Goal: Entertainment & Leisure: Consume media (video, audio)

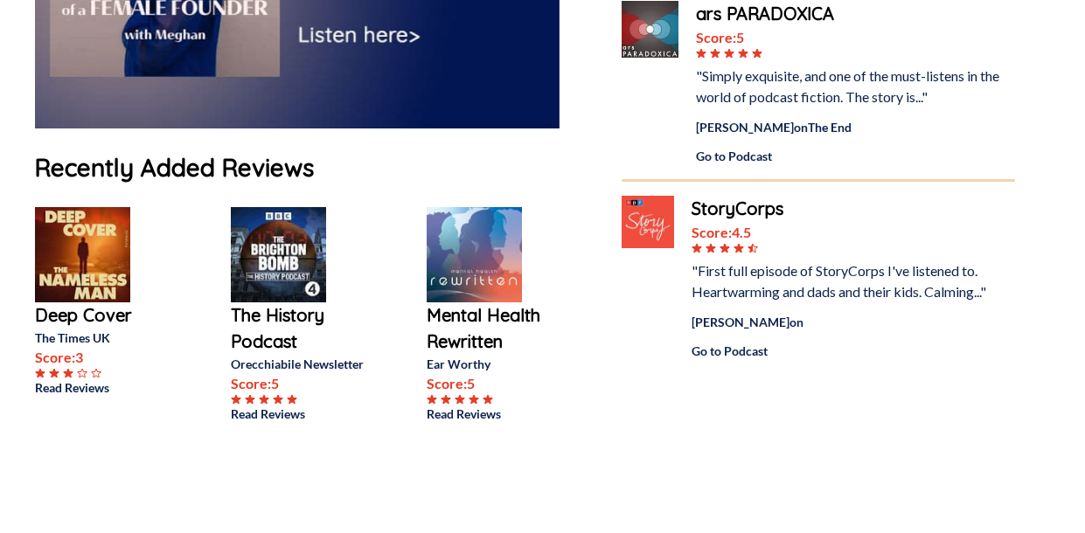
scroll to position [411, 0]
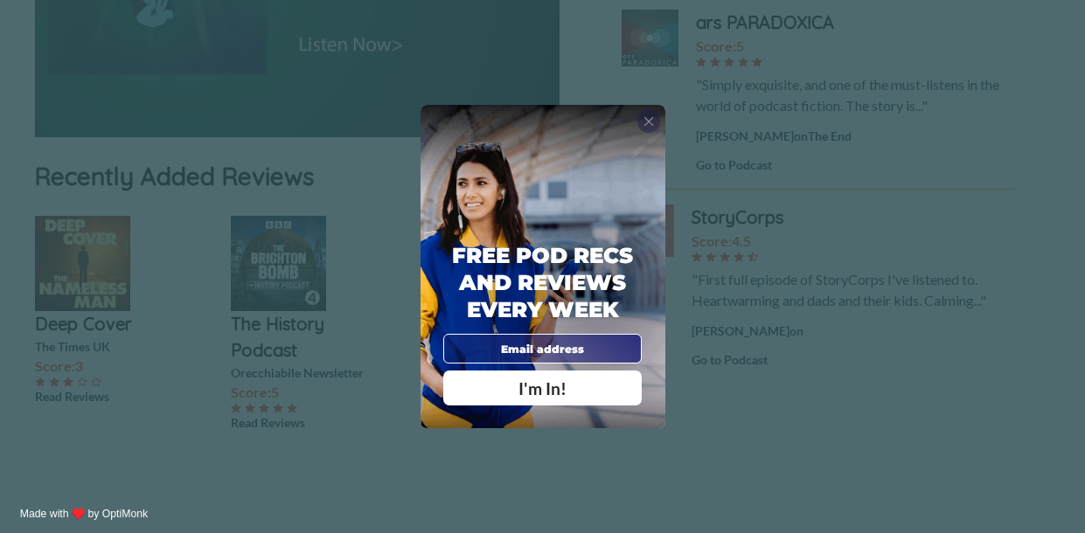
click at [649, 122] on span "X" at bounding box center [649, 122] width 10 height 16
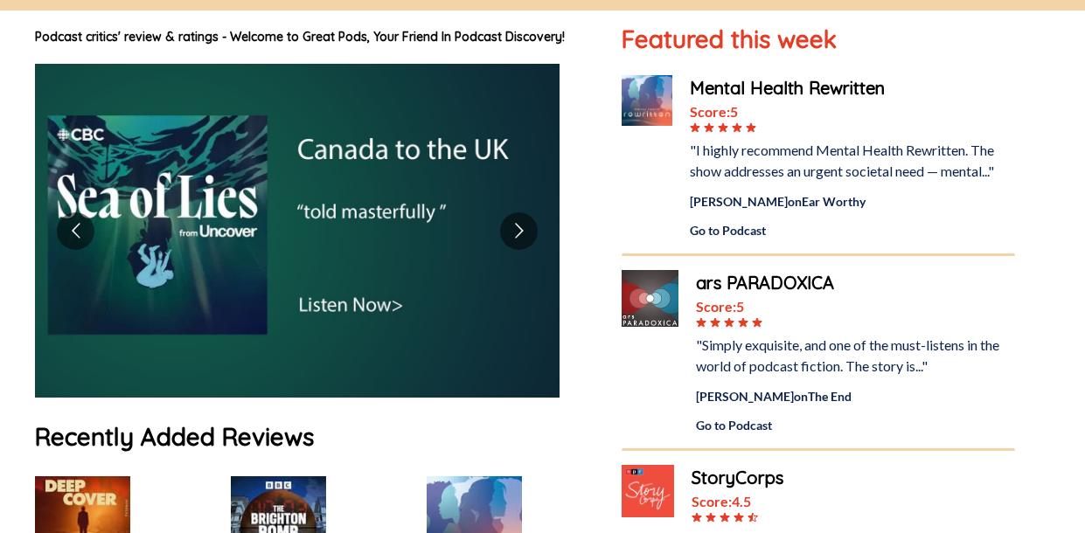
scroll to position [150, 0]
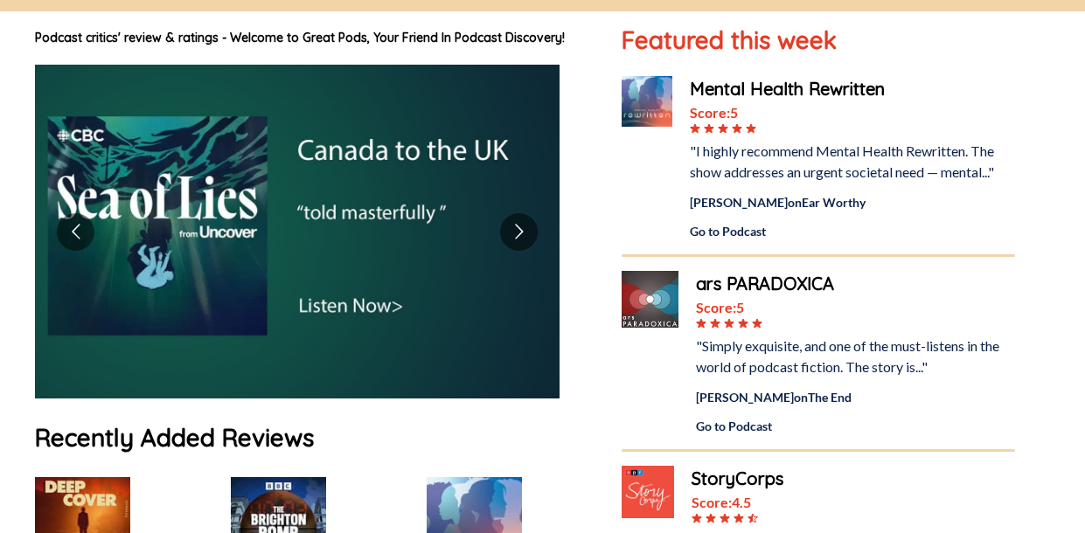
click at [734, 230] on div "Go to Podcast" at bounding box center [852, 231] width 325 height 18
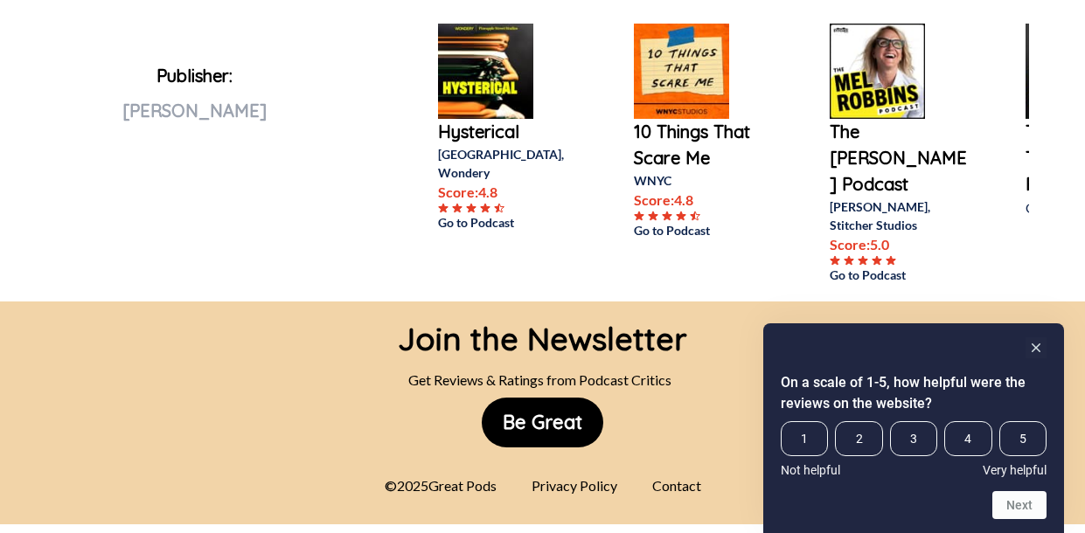
scroll to position [995, 0]
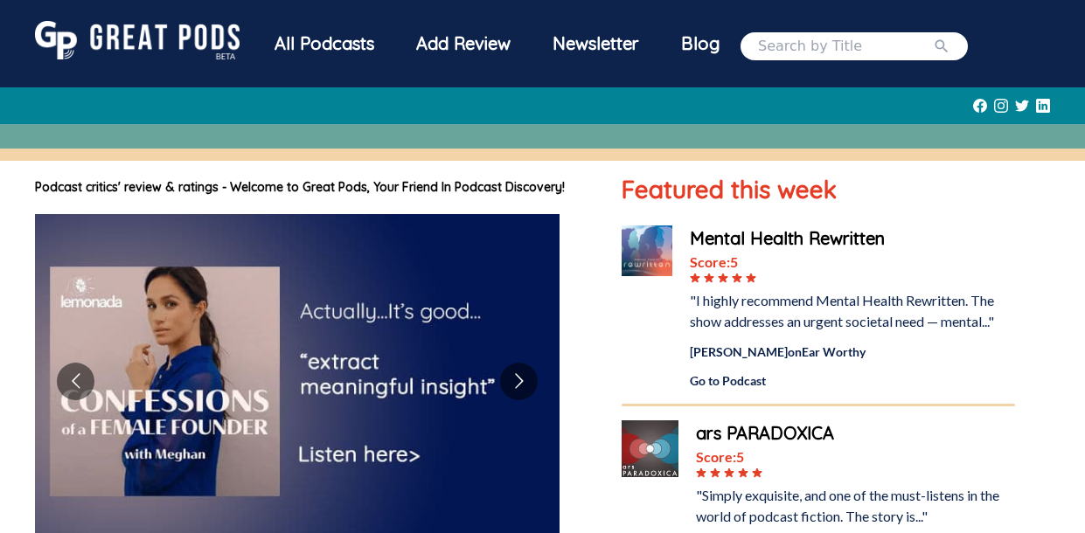
click at [331, 38] on div "All Podcasts" at bounding box center [325, 43] width 142 height 45
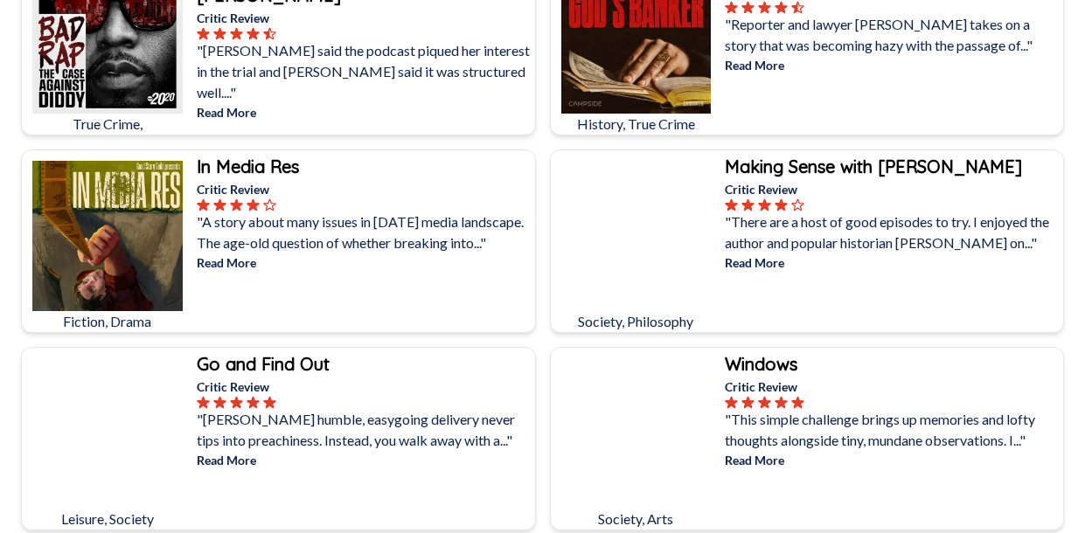
scroll to position [5807, 0]
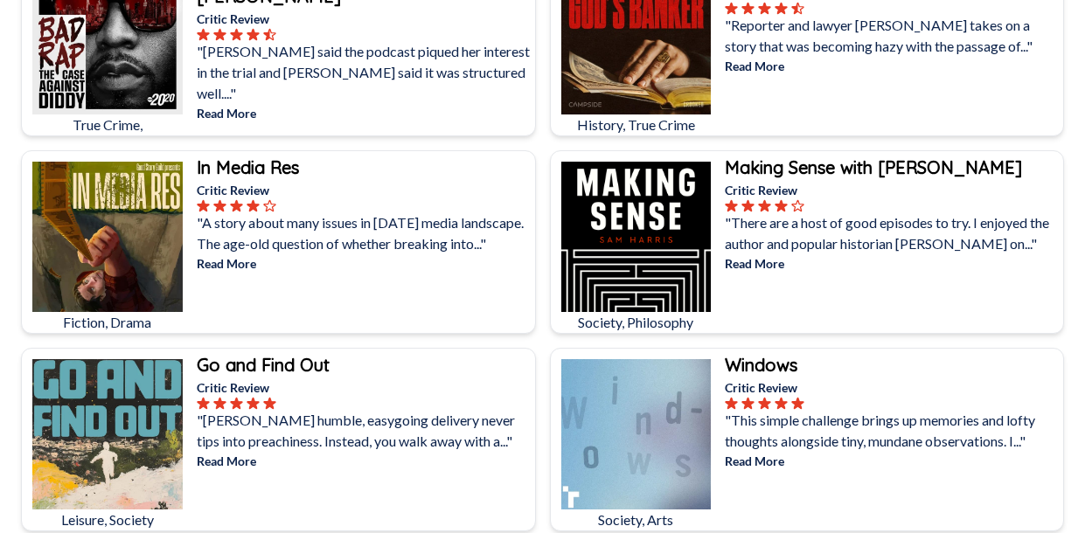
click at [748, 261] on p "Read More" at bounding box center [892, 263] width 335 height 18
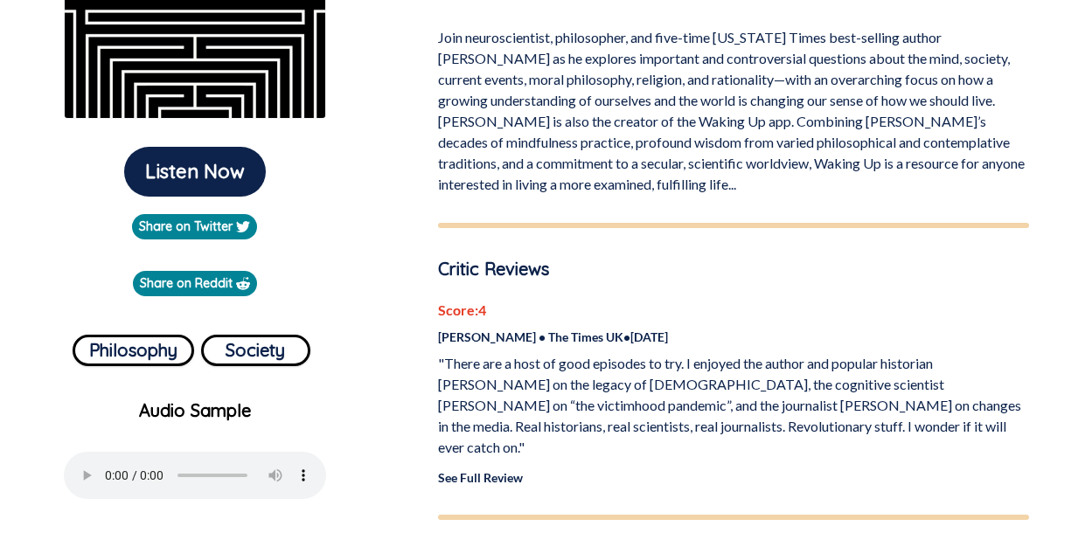
scroll to position [353, 0]
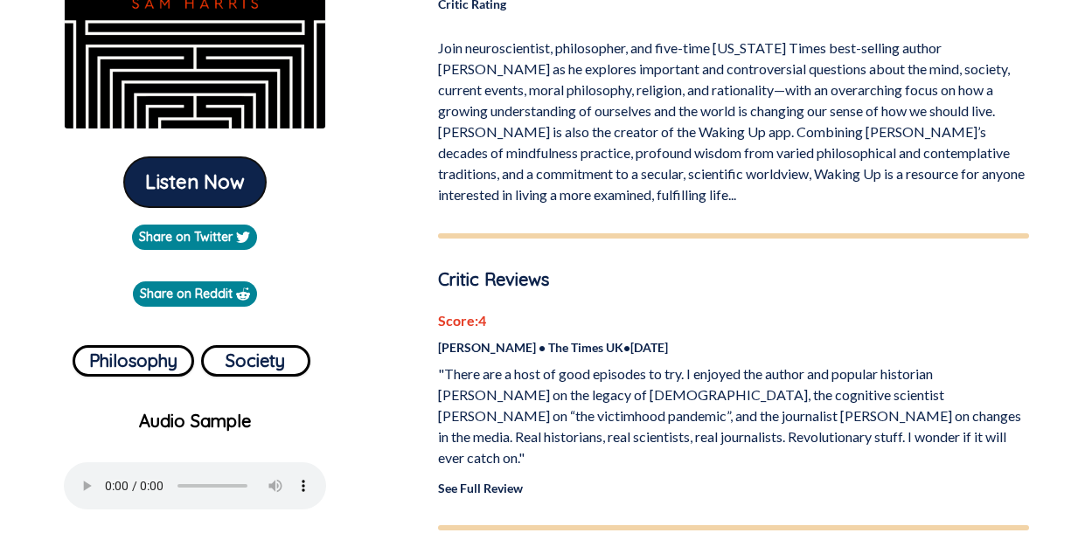
click at [179, 178] on button "Listen Now" at bounding box center [195, 182] width 142 height 50
